Goal: Information Seeking & Learning: Understand process/instructions

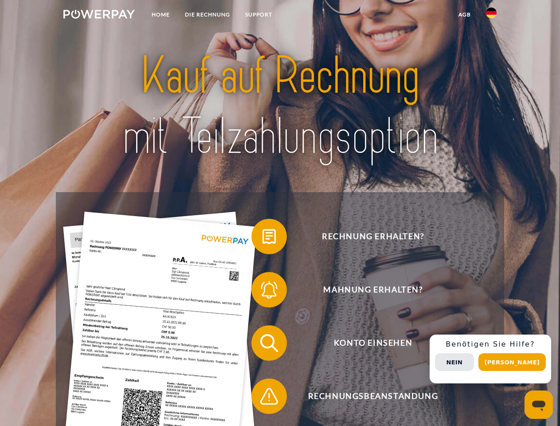
click at [99, 16] on img at bounding box center [98, 14] width 71 height 9
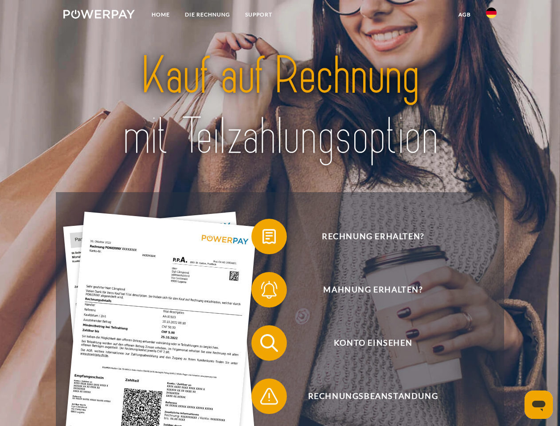
click at [491, 16] on img at bounding box center [491, 13] width 11 height 11
click at [464, 15] on link "agb" at bounding box center [464, 15] width 27 height 16
click at [262, 238] on span at bounding box center [256, 236] width 44 height 44
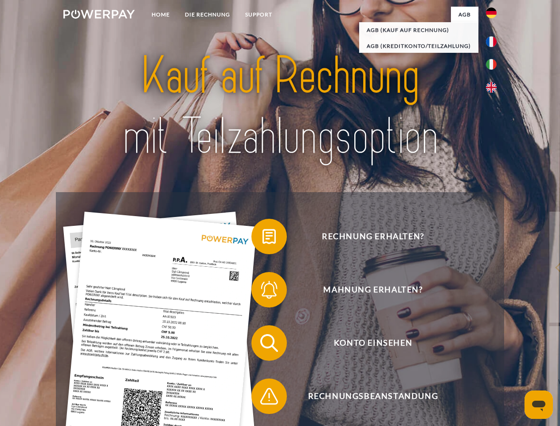
click at [262, 291] on span at bounding box center [256, 289] width 44 height 44
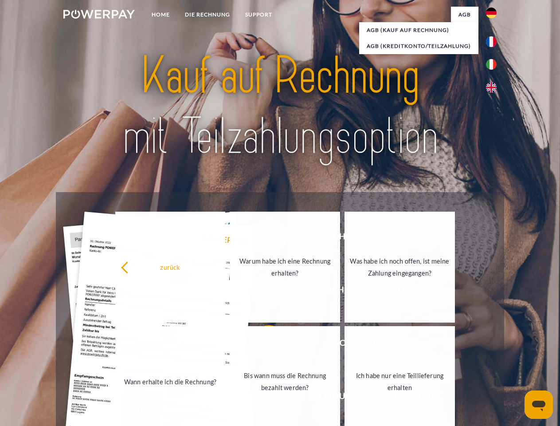
click at [262, 344] on link "Bis wann muss die Rechnung bezahlt werden?" at bounding box center [285, 381] width 110 height 111
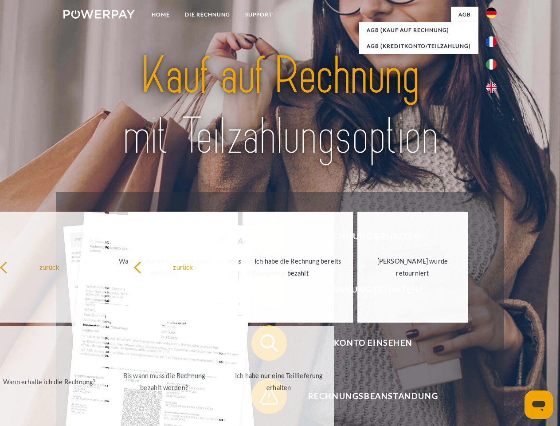
click at [262, 398] on span at bounding box center [256, 396] width 44 height 44
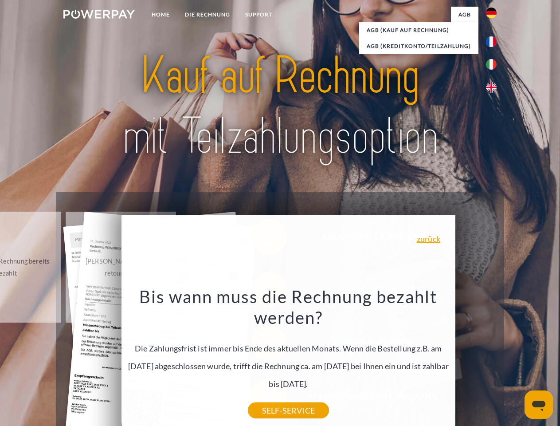
click at [493, 359] on div "Rechnung erhalten? Mahnung erhalten? Konto einsehen" at bounding box center [280, 369] width 448 height 355
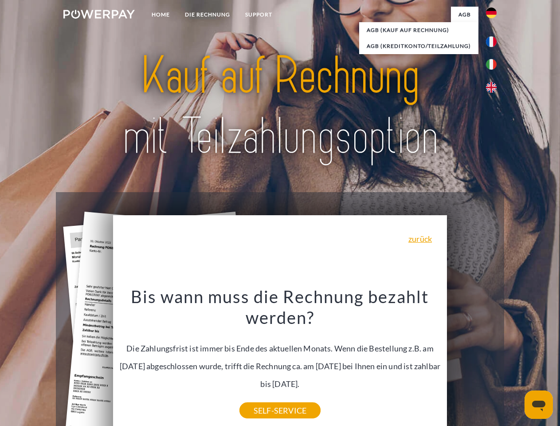
click at [472, 360] on span "Konto einsehen" at bounding box center [372, 342] width 217 height 35
click at [515, 362] on header "Home DIE RECHNUNG SUPPORT" at bounding box center [280, 306] width 560 height 612
